Goal: Complete application form: Complete application form

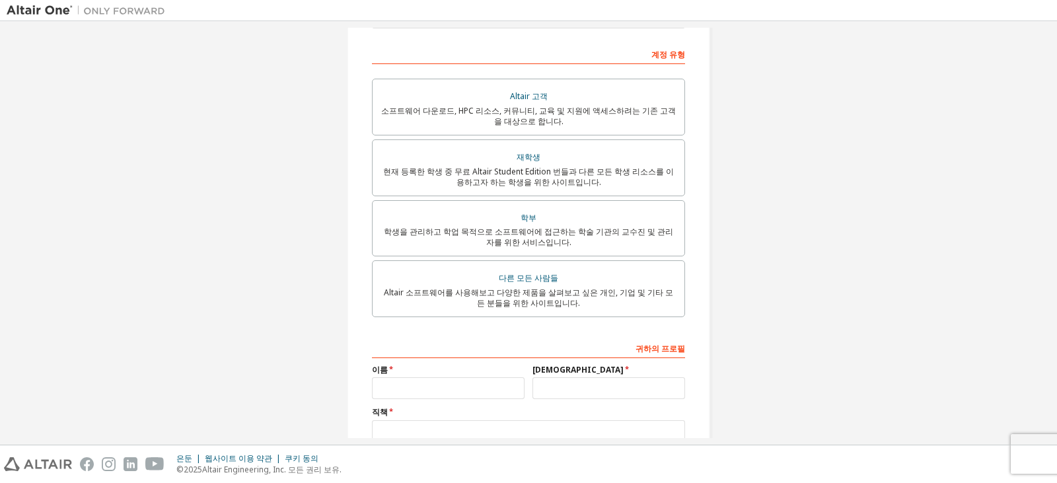
scroll to position [201, 0]
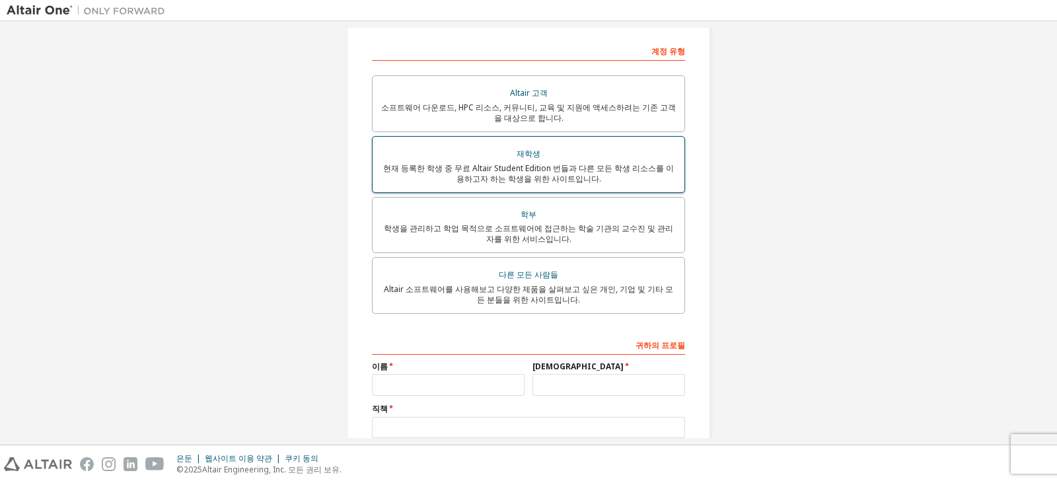
click at [664, 172] on font "현재 등록한 학생 중 무료 Altair Student Edition 번들과 다른 모든 학생 리소스를 이용하고자 하는 학생을 위한 사이트입니다." at bounding box center [528, 173] width 291 height 22
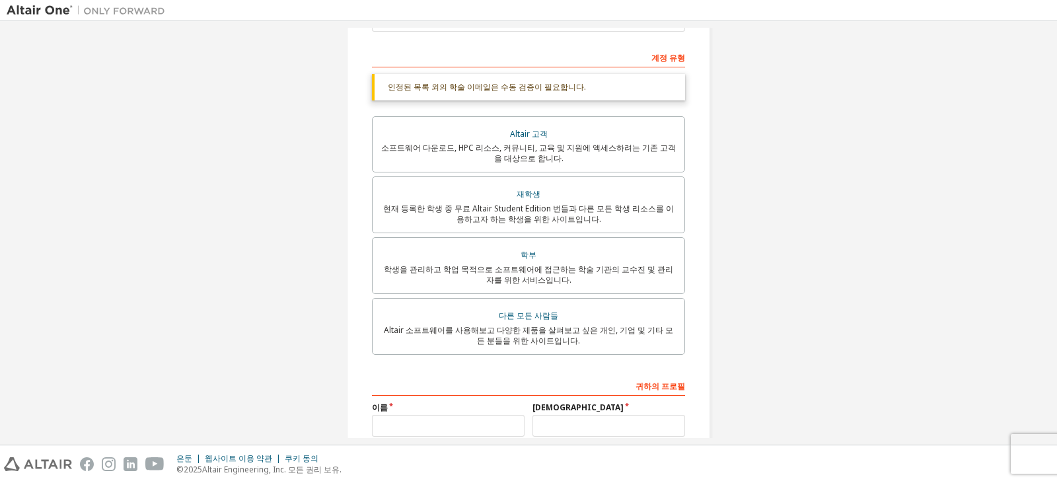
scroll to position [0, 0]
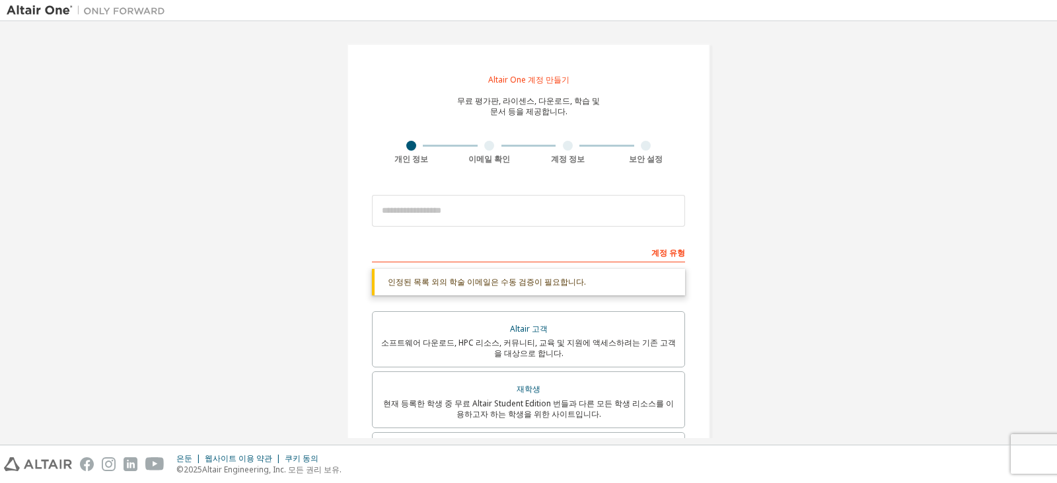
click at [34, 4] on img at bounding box center [89, 10] width 165 height 13
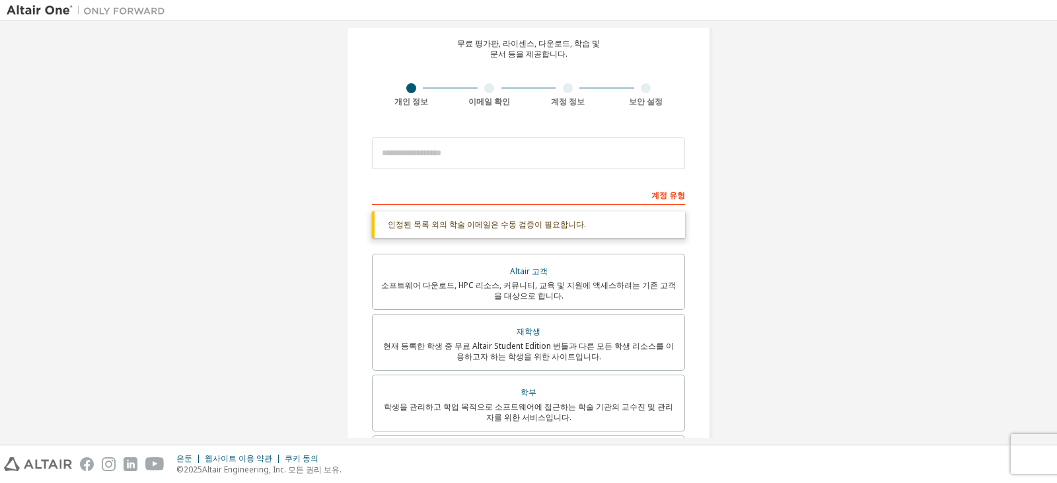
scroll to position [132, 0]
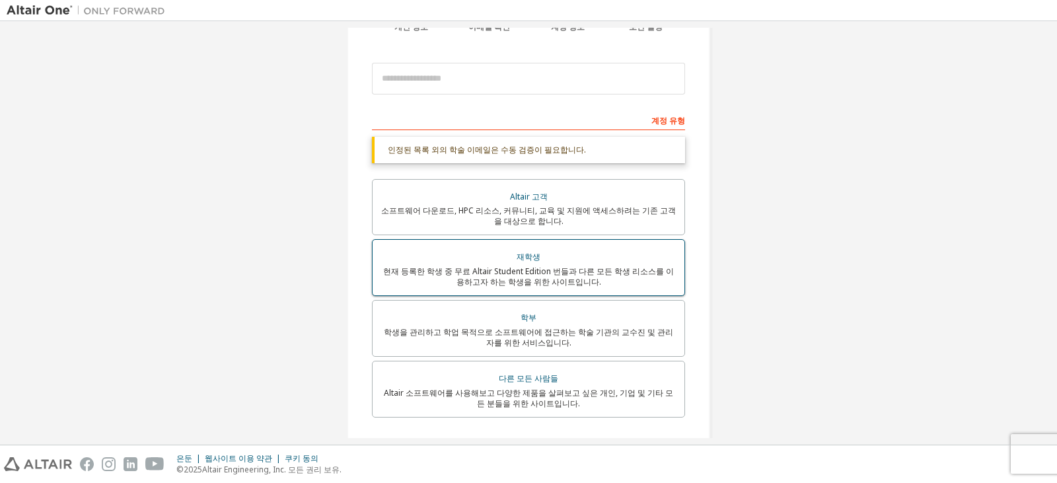
click at [584, 262] on div "재학생" at bounding box center [528, 257] width 296 height 18
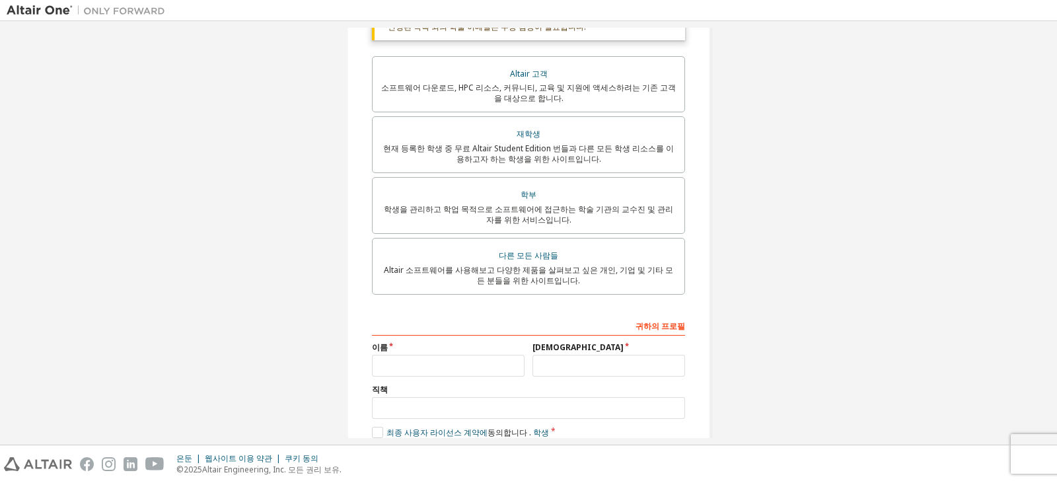
scroll to position [264, 0]
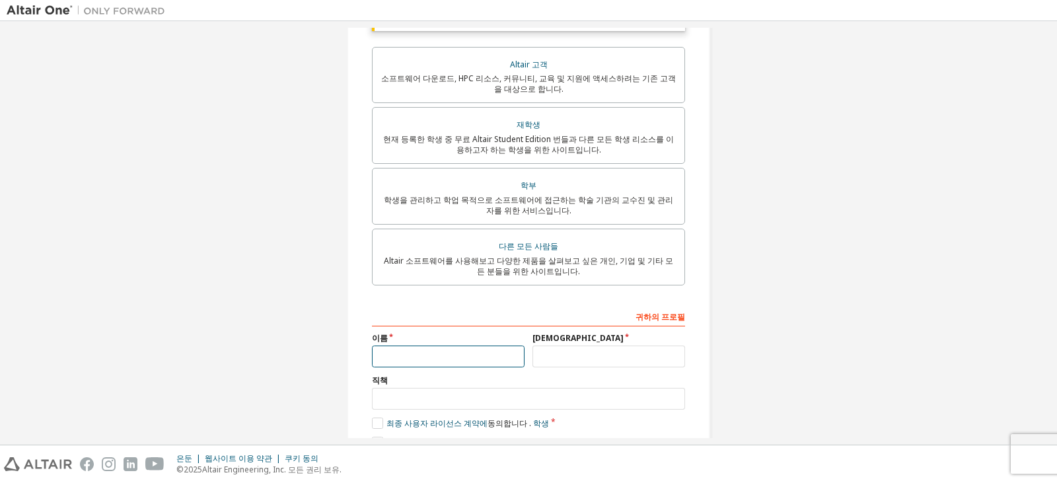
click at [493, 355] on input "text" at bounding box center [448, 356] width 153 height 22
type input "*"
type input "**"
type input "*"
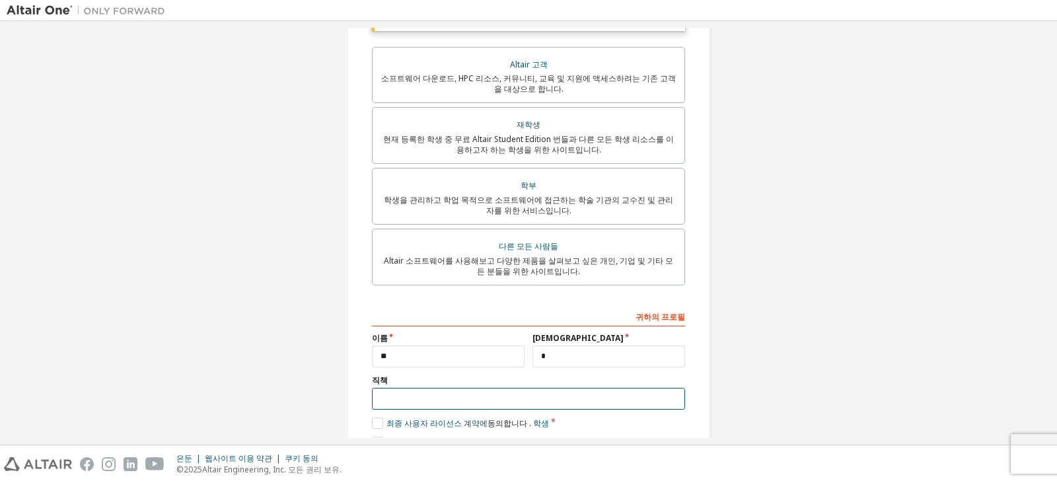
click at [493, 409] on input "text" at bounding box center [528, 399] width 313 height 22
type input "*"
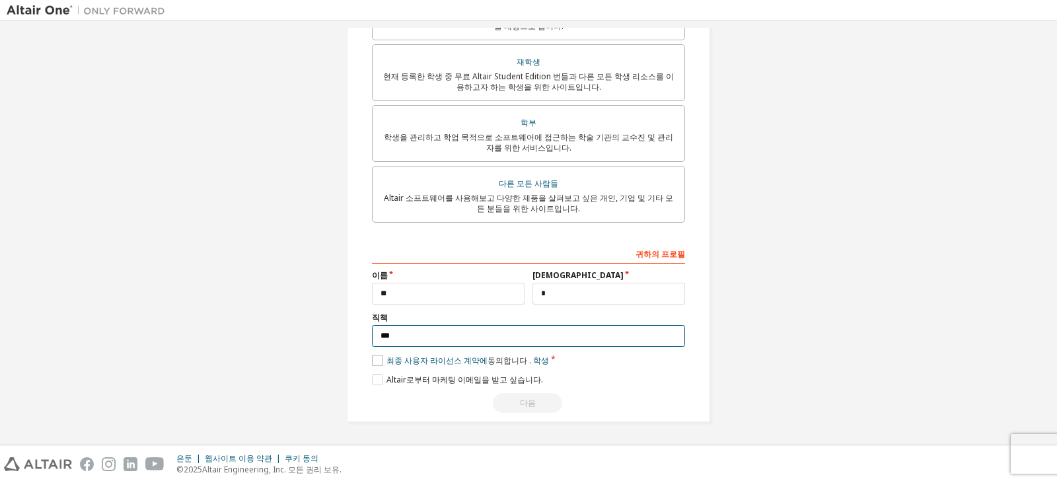
type input "***"
click at [380, 363] on label "최종 사용자 라이선스 계약에 동의합니다 . 학생" at bounding box center [460, 360] width 177 height 11
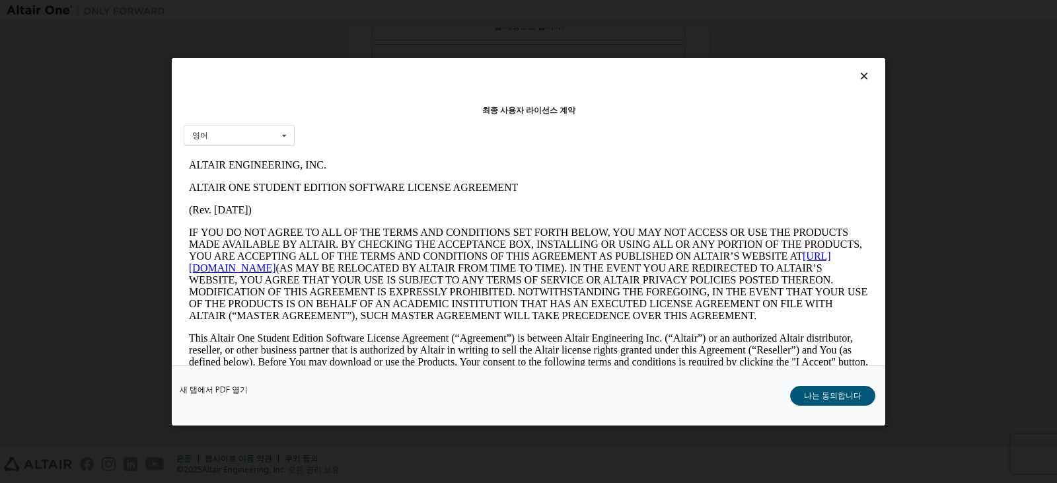
scroll to position [0, 0]
click at [833, 395] on font "나는 동의합니다" at bounding box center [832, 394] width 57 height 11
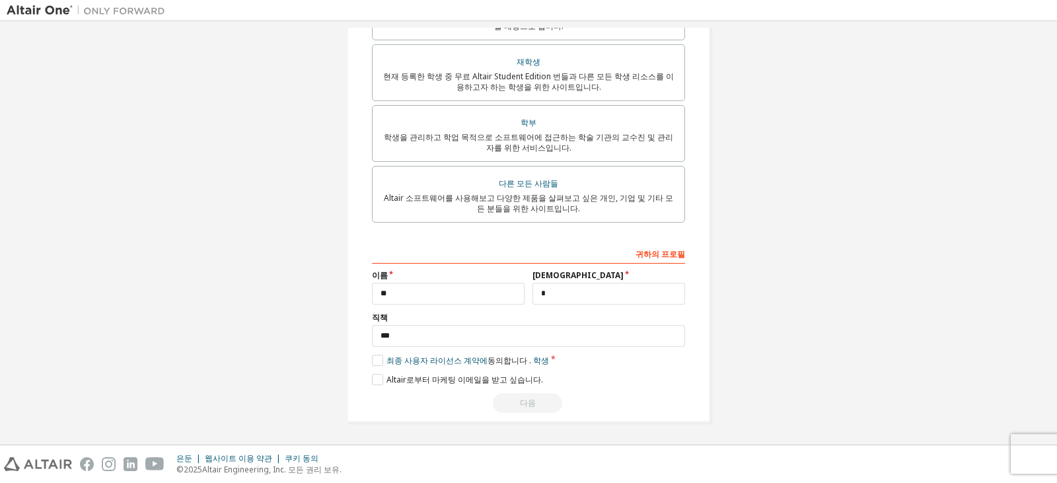
click at [534, 400] on div "다음" at bounding box center [528, 403] width 313 height 20
click at [583, 293] on input "*" at bounding box center [608, 294] width 153 height 22
type input "*"
type input "**"
drag, startPoint x: 337, startPoint y: 286, endPoint x: 321, endPoint y: 297, distance: 19.1
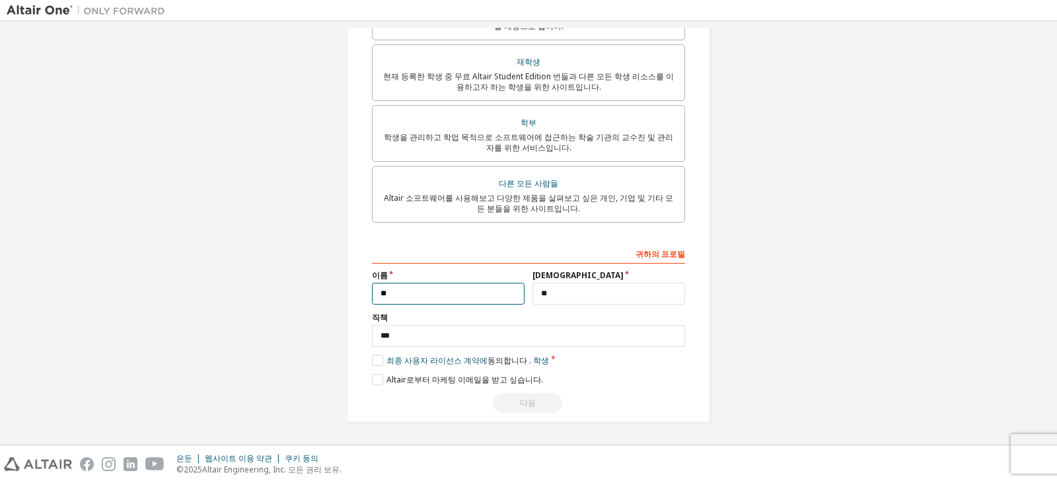
click at [291, 288] on div "Altair One 계정 만들기 무료 평가판, 라이센스, 다운로드, 학습 및 문서 등을 제공합니다. 개인 정보 이메일 확인 계정 정보 보안 설…" at bounding box center [529, 69] width 1044 height 737
type input "*********"
click at [462, 395] on div "다음" at bounding box center [528, 403] width 313 height 20
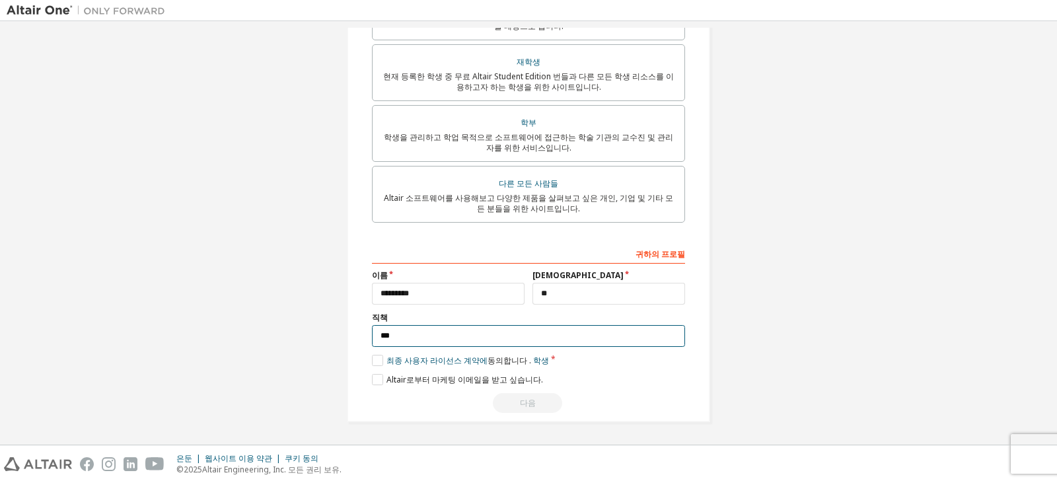
click at [445, 337] on input "***" at bounding box center [528, 336] width 313 height 22
click at [435, 378] on font "Altair로부터 마케팅 이메일을 받고 싶습니다." at bounding box center [464, 379] width 157 height 11
click at [456, 382] on font "Altair로부터 마케팅 이메일을 받고 싶습니다." at bounding box center [464, 379] width 157 height 11
click at [509, 401] on div "다음" at bounding box center [528, 403] width 313 height 20
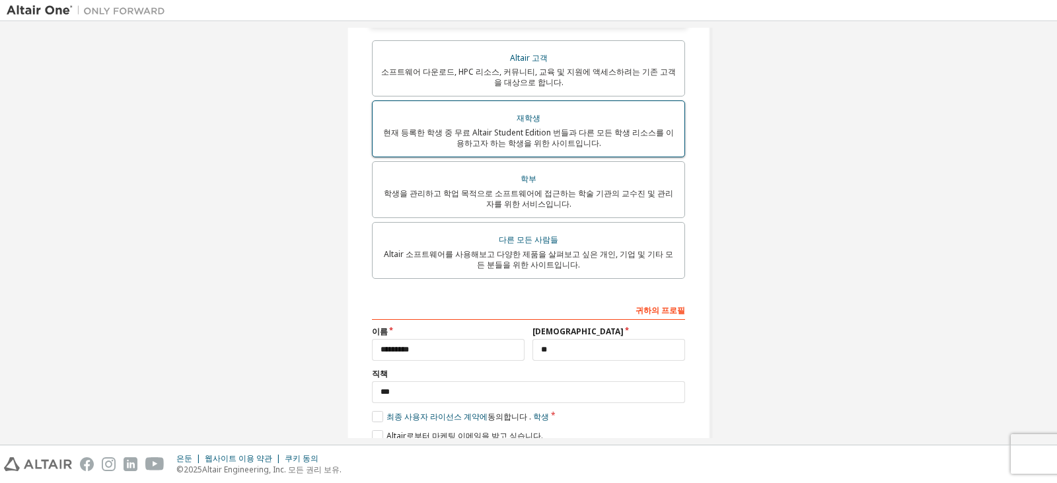
scroll to position [195, 0]
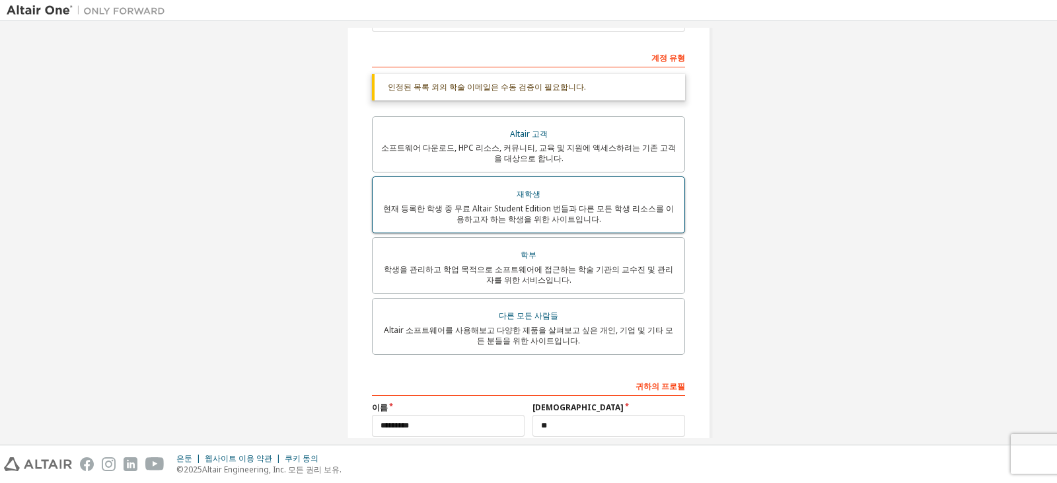
click at [490, 223] on font "현재 등록한 학생 중 무료 Altair Student Edition 번들과 다른 모든 학생 리소스를 이용하고자 하는 학생을 위한 사이트입니다." at bounding box center [528, 214] width 291 height 22
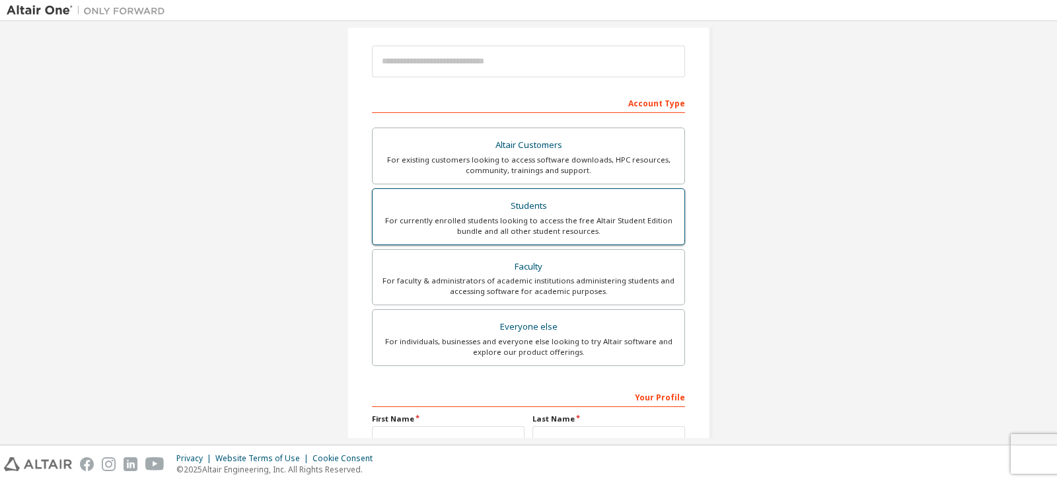
scroll to position [264, 0]
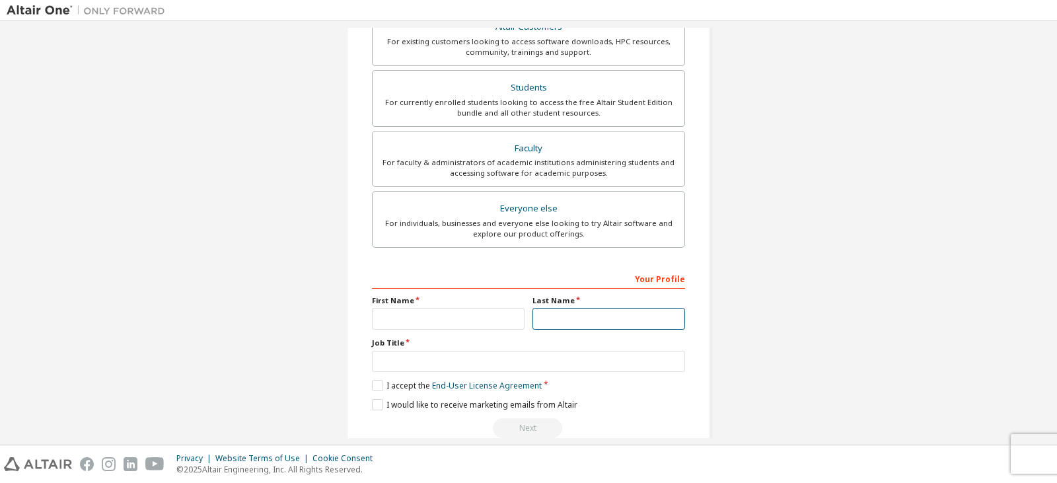
click at [563, 326] on input "text" at bounding box center [608, 319] width 153 height 22
type input "**"
click at [458, 316] on input "text" at bounding box center [448, 319] width 153 height 22
type input "********"
type input "*******"
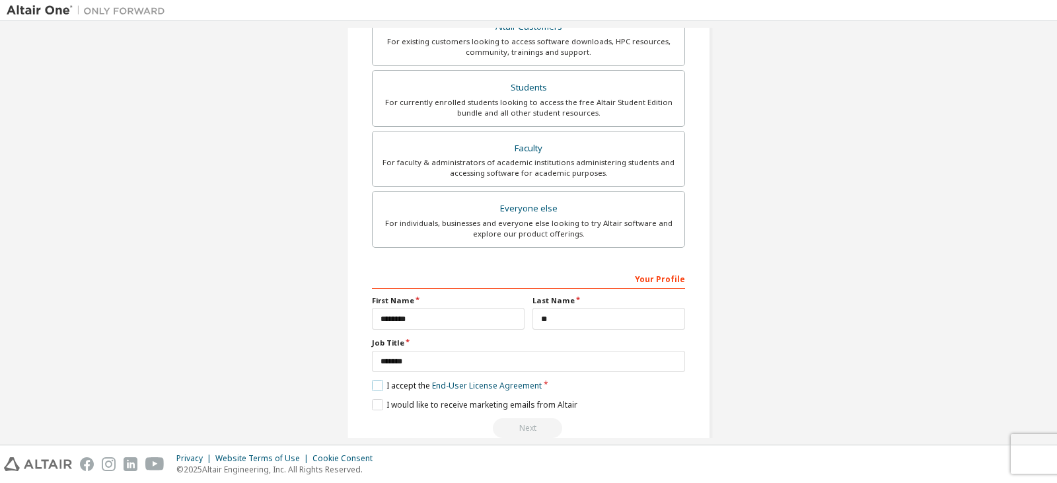
click at [405, 381] on label "I accept the End-User License Agreement" at bounding box center [457, 385] width 170 height 11
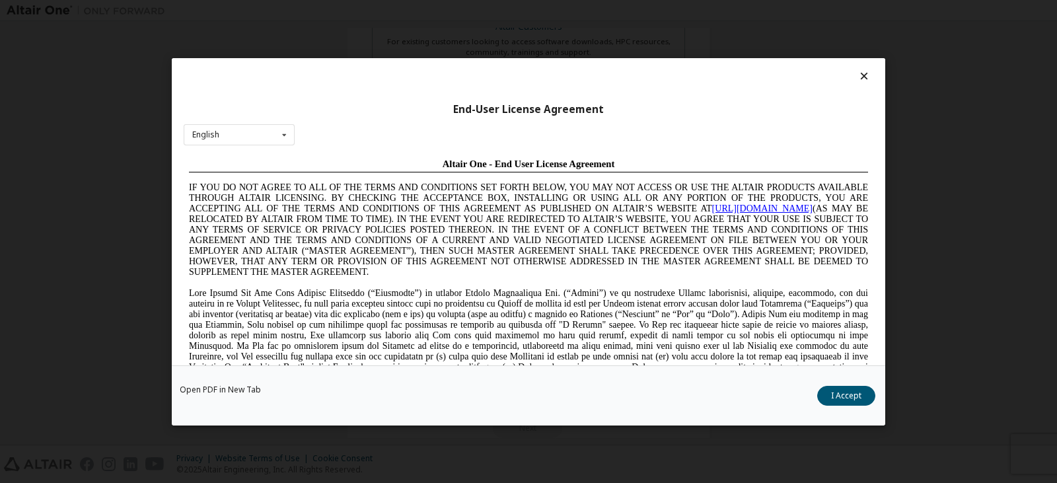
scroll to position [0, 0]
drag, startPoint x: 995, startPoint y: 548, endPoint x: 454, endPoint y: 201, distance: 643.1
click at [263, 129] on div "English English Chinese French German Japanese Korean Portuguese" at bounding box center [239, 135] width 111 height 22
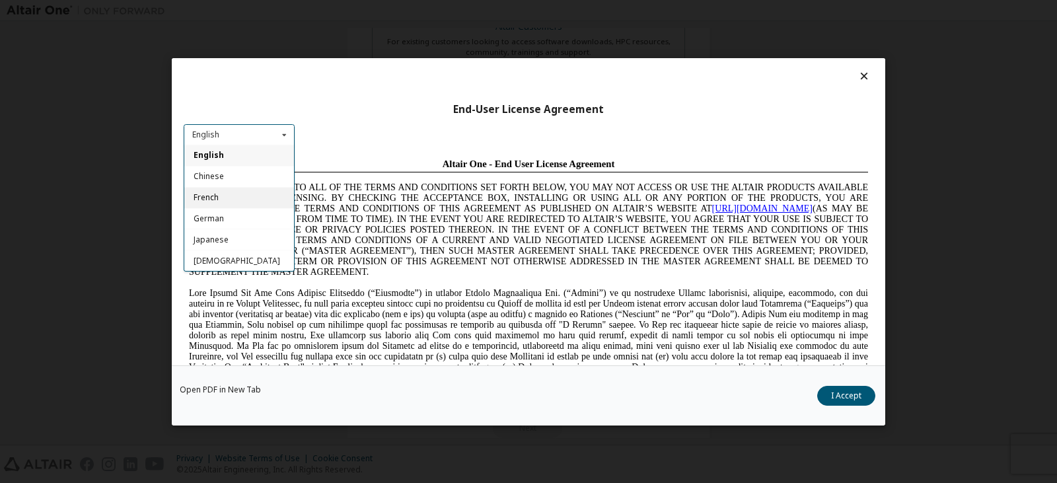
scroll to position [21, 0]
drag, startPoint x: 279, startPoint y: 239, endPoint x: 171, endPoint y: 86, distance: 187.6
click at [279, 239] on div "[DEMOGRAPHIC_DATA]" at bounding box center [239, 239] width 110 height 21
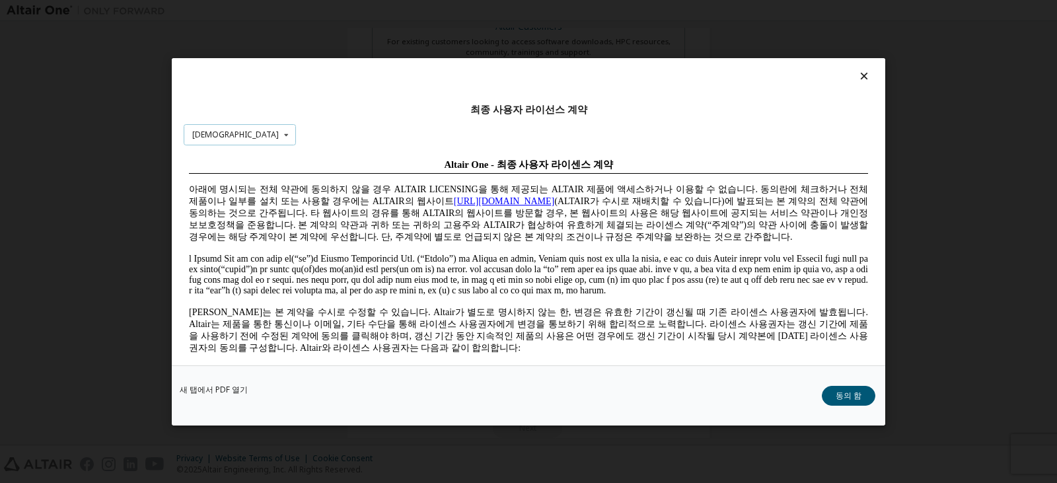
scroll to position [0, 0]
click at [844, 389] on button "동의 함" at bounding box center [848, 395] width 53 height 20
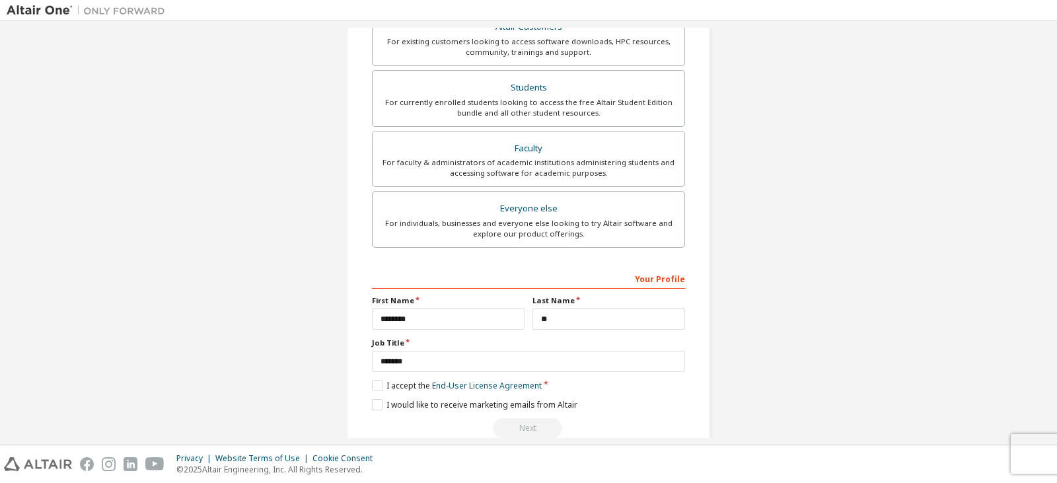
click at [526, 421] on div "Next" at bounding box center [528, 428] width 313 height 20
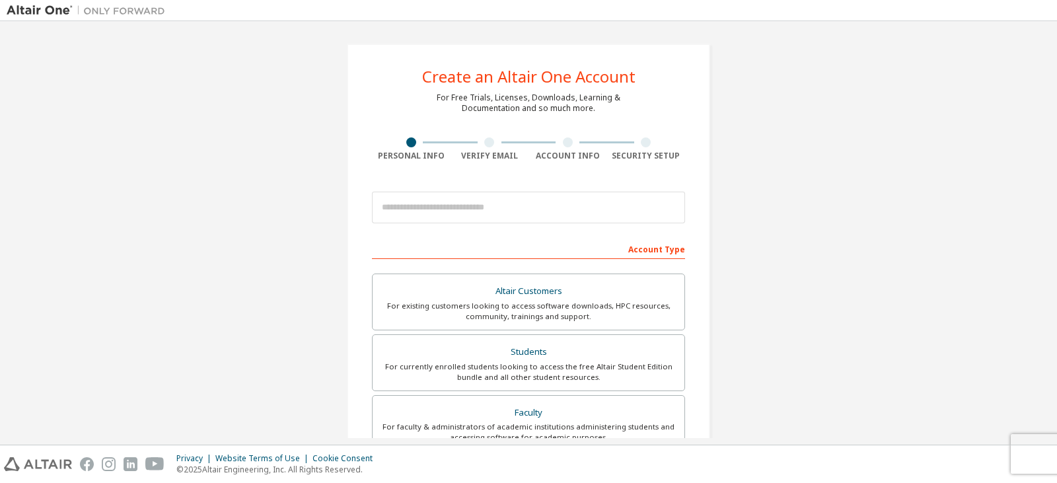
click at [60, 13] on img at bounding box center [89, 10] width 165 height 13
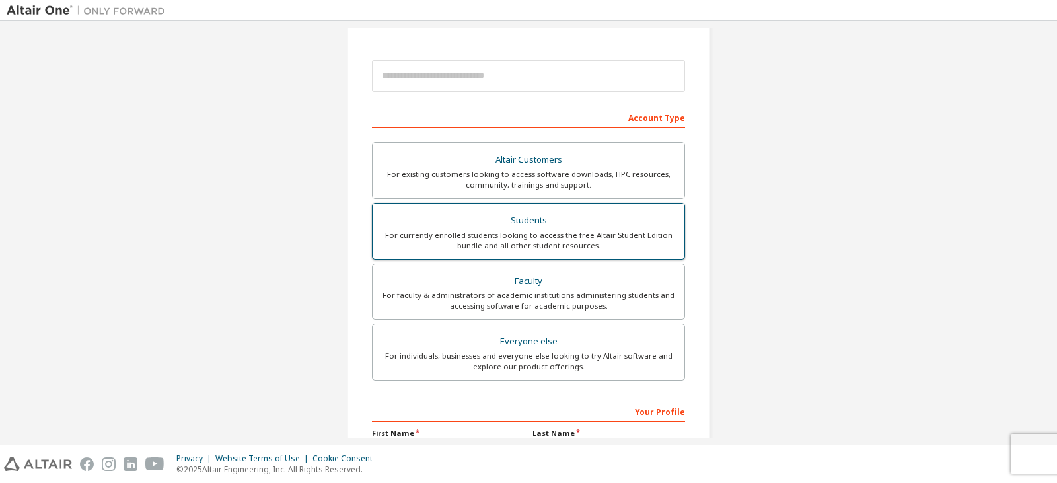
scroll to position [132, 0]
click at [635, 220] on div "Students" at bounding box center [528, 220] width 296 height 18
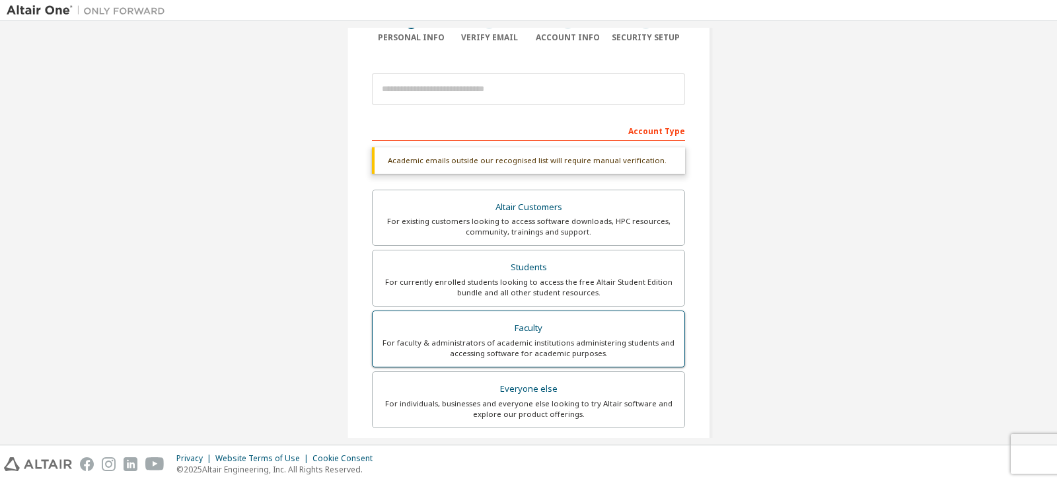
scroll to position [0, 0]
